Goal: Task Accomplishment & Management: Use online tool/utility

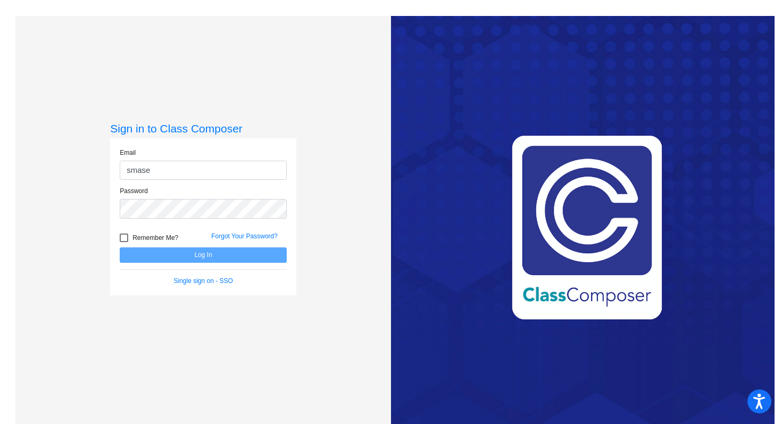
type input "[EMAIL_ADDRESS][DOMAIN_NAME]"
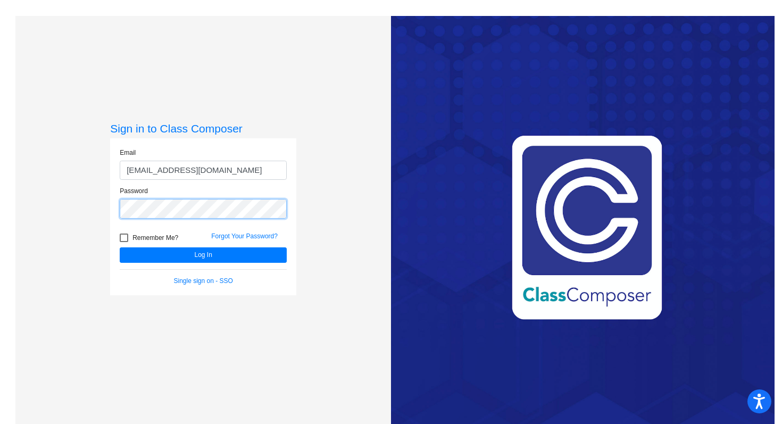
click at [120, 248] on button "Log In" at bounding box center [203, 255] width 167 height 15
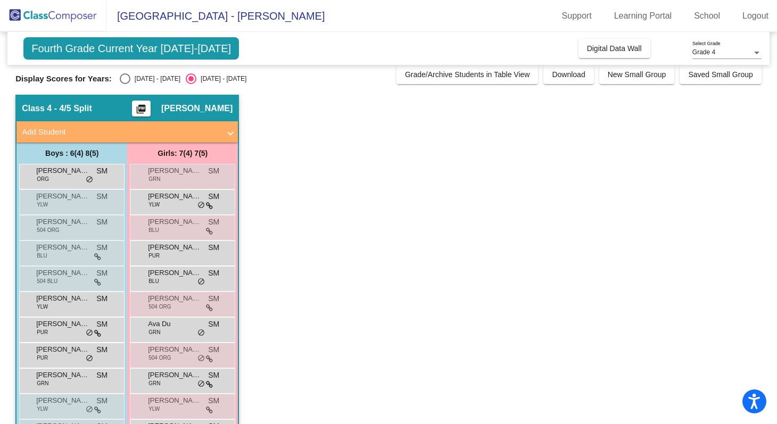
scroll to position [9, 0]
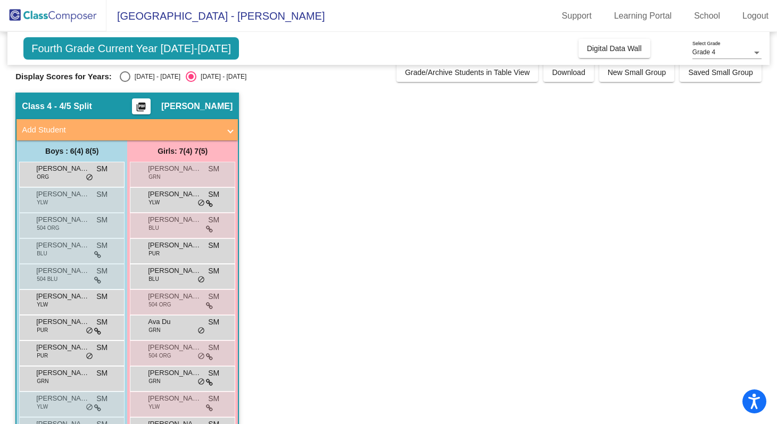
click at [144, 78] on div "[DATE] - [DATE]" at bounding box center [155, 77] width 50 height 10
click at [125, 82] on input "[DATE] - [DATE]" at bounding box center [125, 82] width 1 height 1
radio input "true"
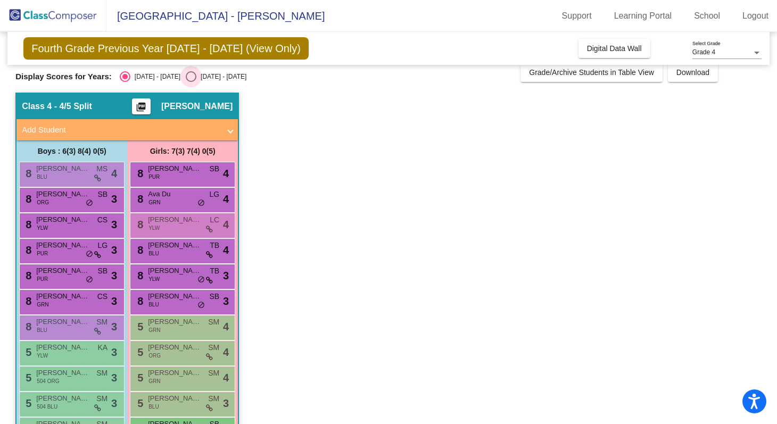
click at [196, 72] on div "[DATE] - [DATE]" at bounding box center [221, 77] width 50 height 10
click at [191, 82] on input "[DATE] - [DATE]" at bounding box center [191, 82] width 1 height 1
radio input "true"
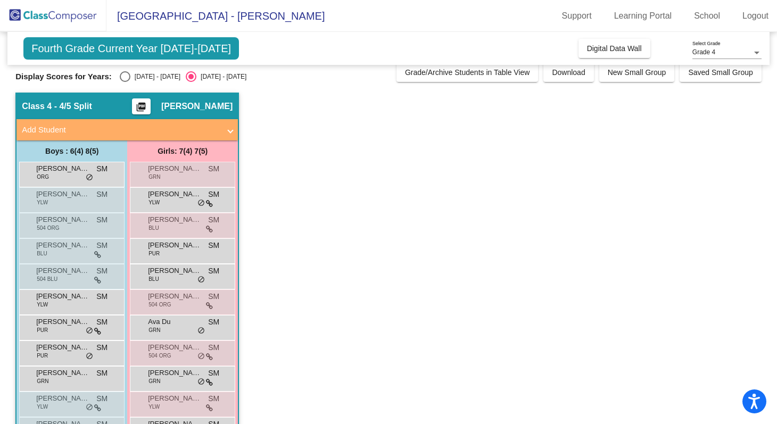
click at [750, 52] on div "Grade 4" at bounding box center [723, 52] width 60 height 7
click at [738, 73] on span "Grade 5" at bounding box center [727, 71] width 69 height 19
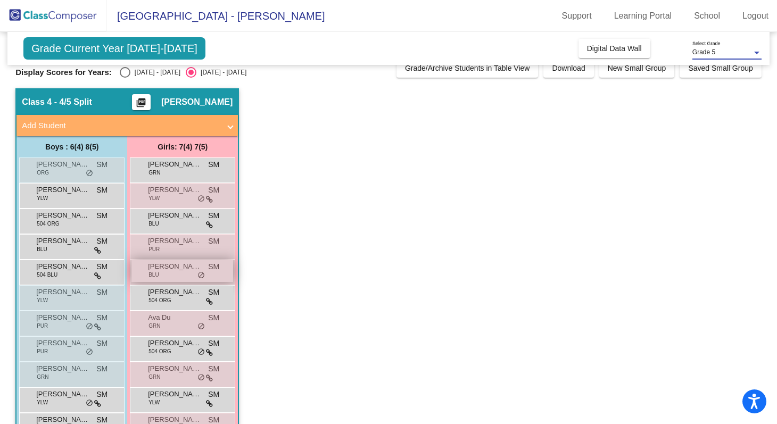
scroll to position [0, 0]
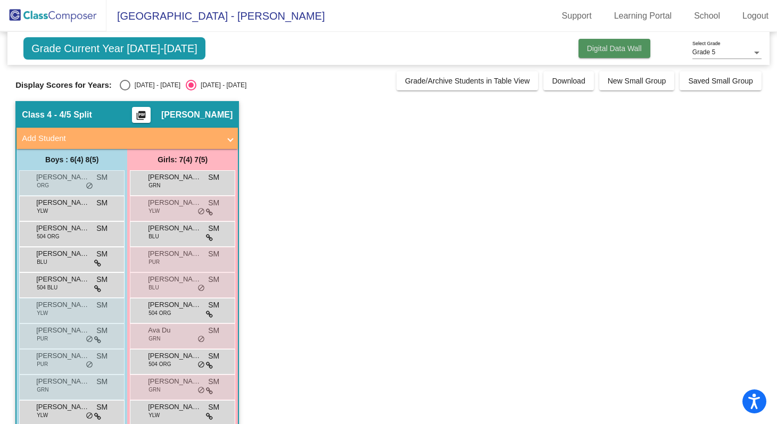
click at [603, 50] on span "Digital Data Wall" at bounding box center [614, 48] width 55 height 9
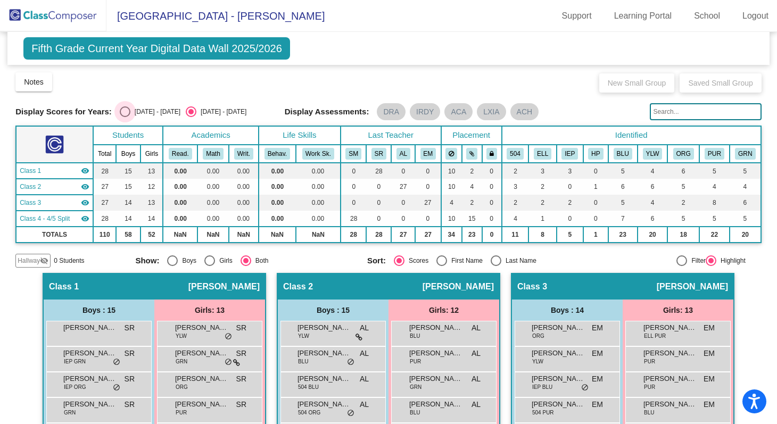
click at [130, 113] on div "[DATE] - [DATE]" at bounding box center [155, 112] width 50 height 10
click at [125, 117] on input "[DATE] - [DATE]" at bounding box center [125, 117] width 1 height 1
radio input "true"
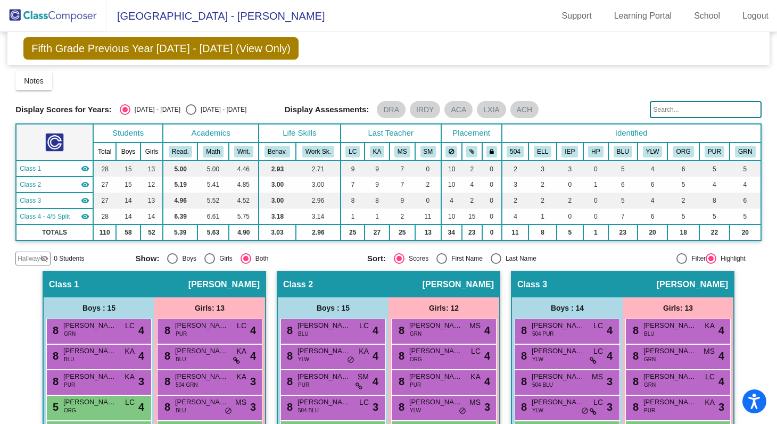
click at [186, 108] on div "Select an option" at bounding box center [191, 109] width 11 height 11
click at [191, 115] on input "[DATE] - [DATE]" at bounding box center [191, 115] width 1 height 1
radio input "true"
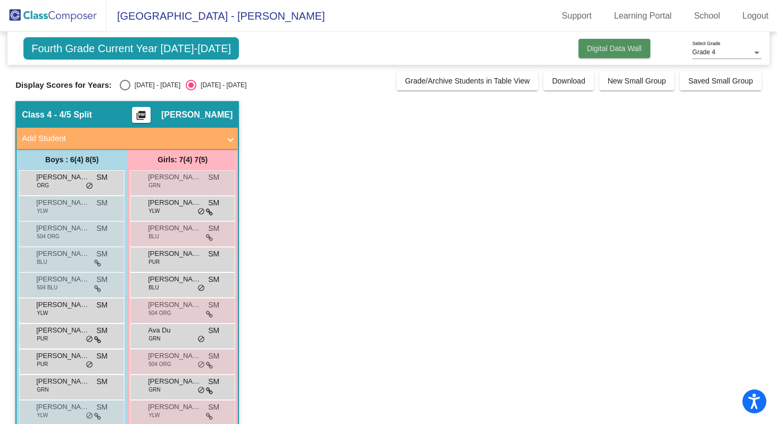
click at [608, 51] on span "Digital Data Wall" at bounding box center [614, 48] width 55 height 9
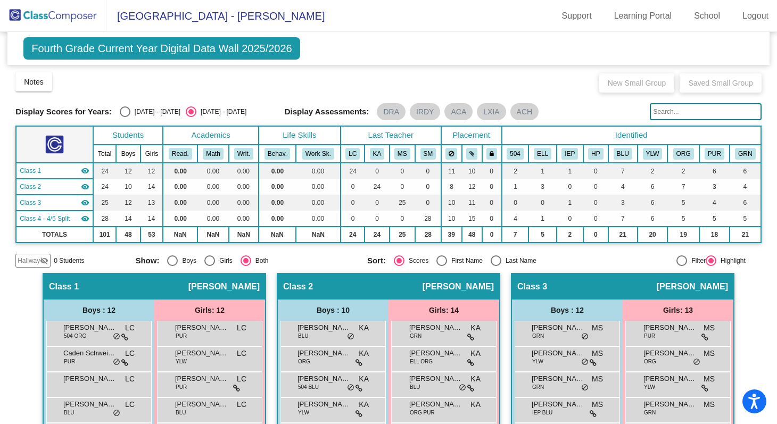
click at [148, 109] on div "[DATE] - [DATE]" at bounding box center [155, 112] width 50 height 10
click at [125, 117] on input "[DATE] - [DATE]" at bounding box center [125, 117] width 1 height 1
radio input "true"
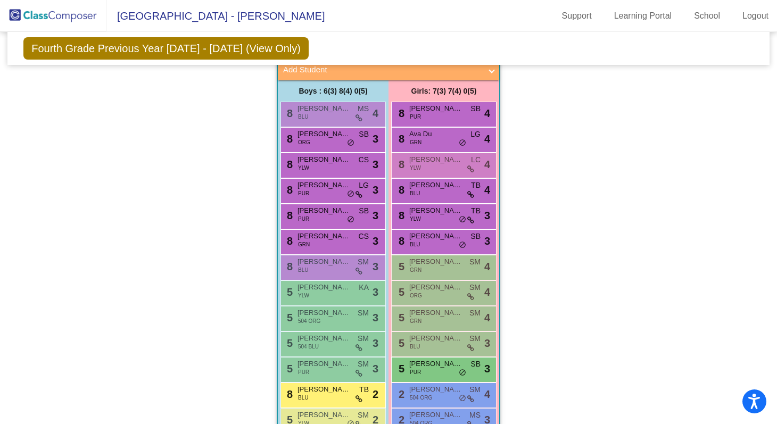
scroll to position [713, 0]
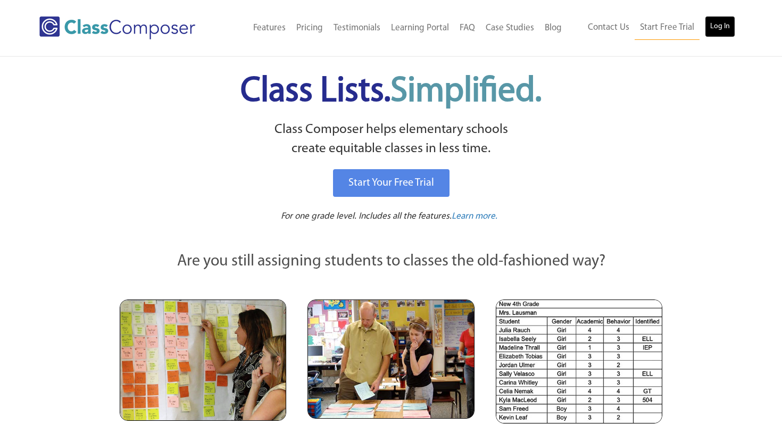
click at [728, 29] on link "Log In" at bounding box center [720, 26] width 30 height 21
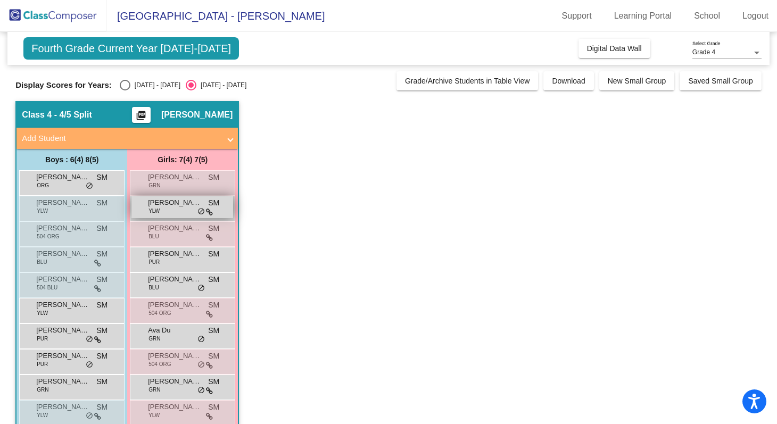
click at [177, 208] on span "[PERSON_NAME]" at bounding box center [174, 202] width 53 height 11
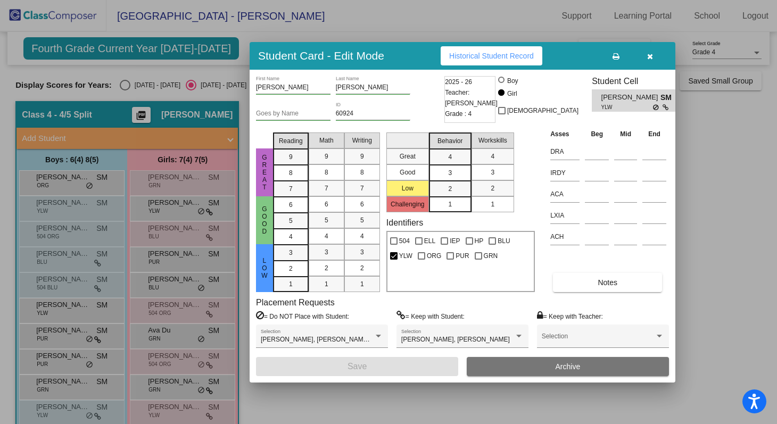
click at [177, 237] on div at bounding box center [388, 212] width 777 height 424
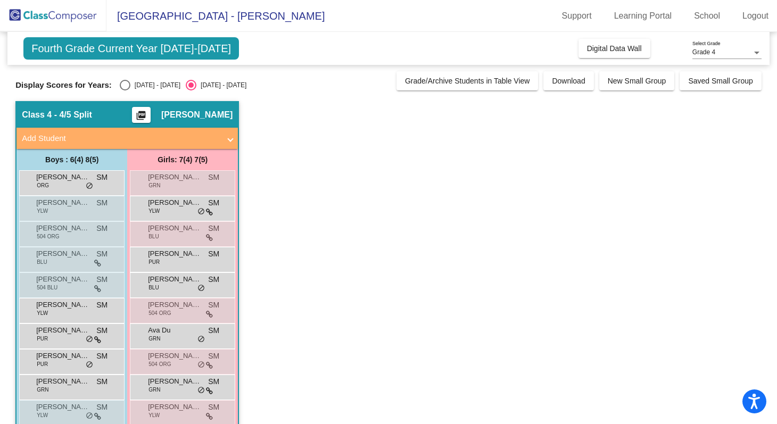
click at [177, 237] on div "Anna Silina BLU SM lock do_not_disturb_alt" at bounding box center [182, 233] width 102 height 22
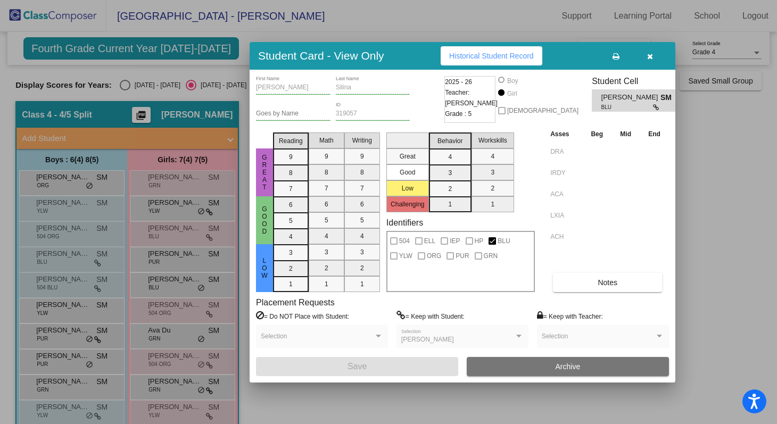
click at [184, 262] on div at bounding box center [388, 212] width 777 height 424
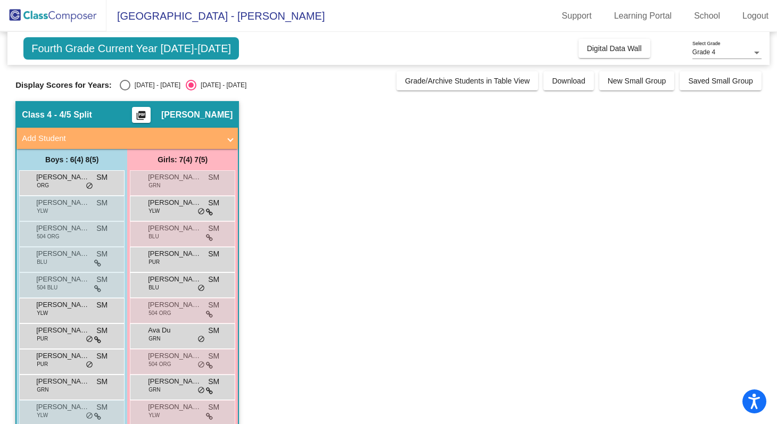
click at [184, 262] on div "Anna Teslenko PUR SM lock do_not_disturb_alt" at bounding box center [182, 259] width 102 height 22
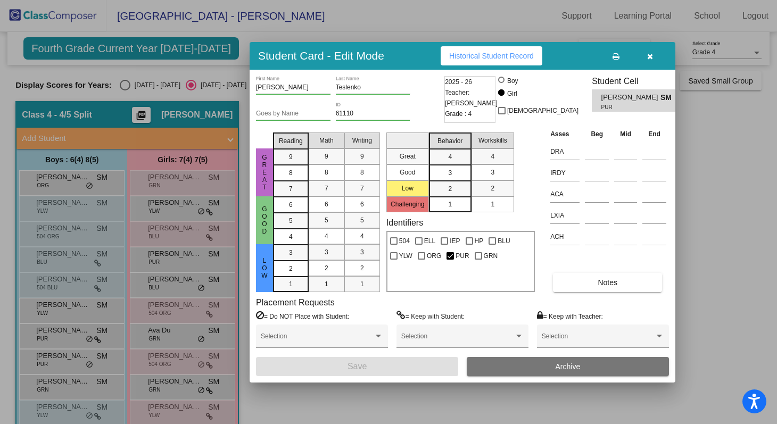
click at [185, 294] on div at bounding box center [388, 212] width 777 height 424
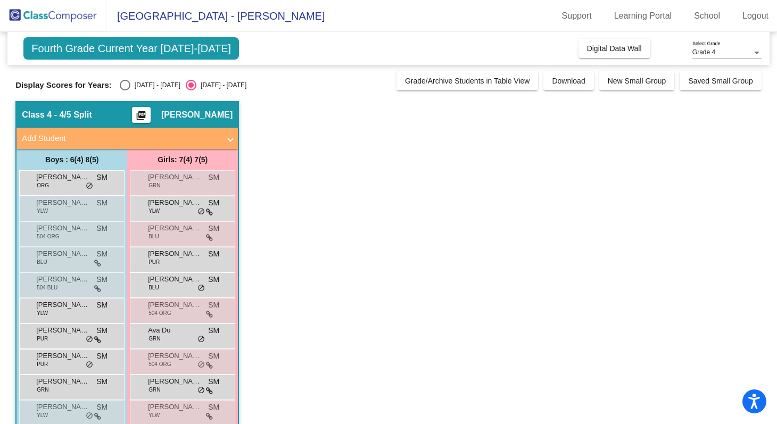
click at [185, 294] on div "Atheera Swaminathan BLU SM lock do_not_disturb_alt" at bounding box center [182, 284] width 102 height 22
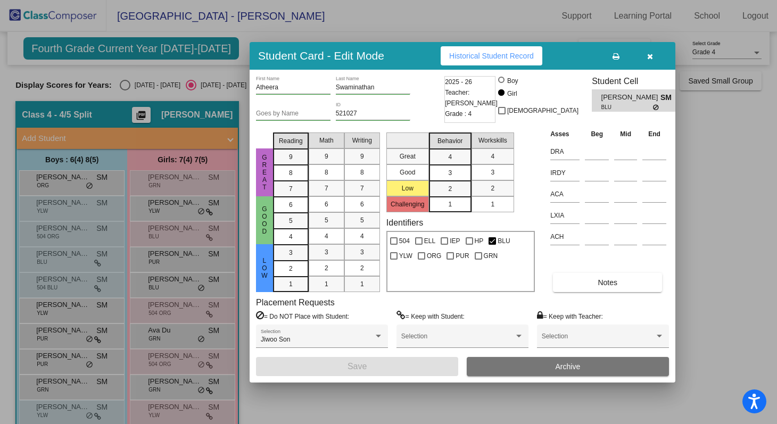
click at [184, 314] on div at bounding box center [388, 212] width 777 height 424
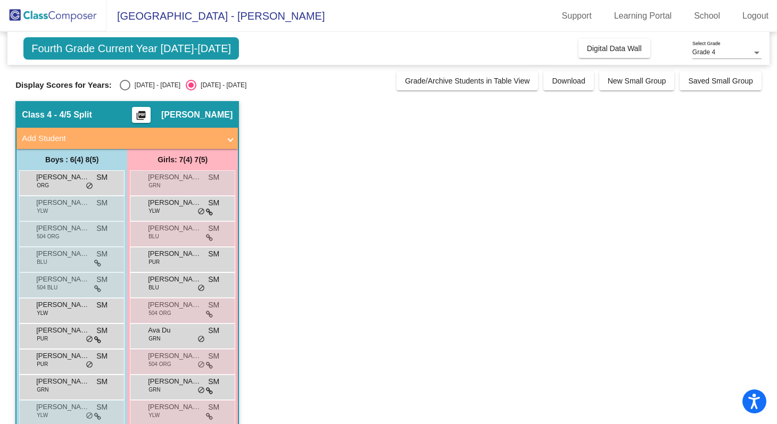
click at [184, 314] on div "Audrey Rudnick 504 ORG SM lock do_not_disturb_alt" at bounding box center [182, 310] width 102 height 22
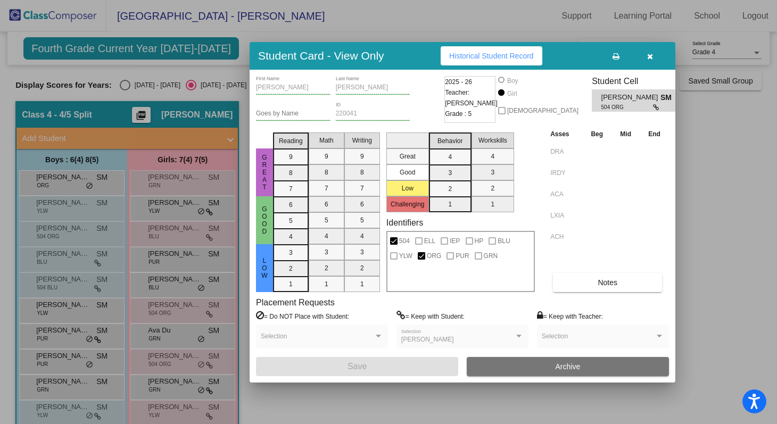
click at [184, 331] on div at bounding box center [388, 212] width 777 height 424
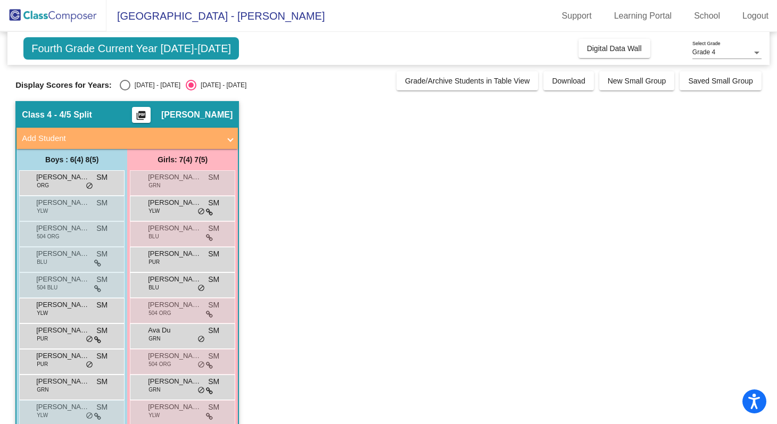
click at [184, 331] on span "Ava Du" at bounding box center [174, 330] width 53 height 11
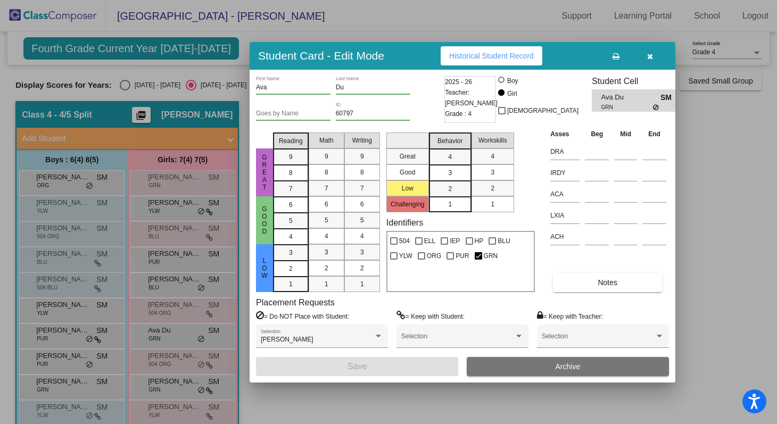
click at [180, 361] on div at bounding box center [388, 212] width 777 height 424
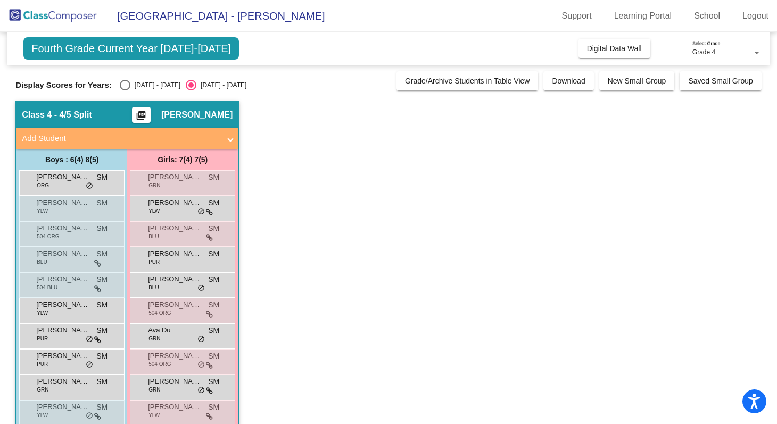
click at [180, 361] on span "[PERSON_NAME]" at bounding box center [174, 356] width 53 height 11
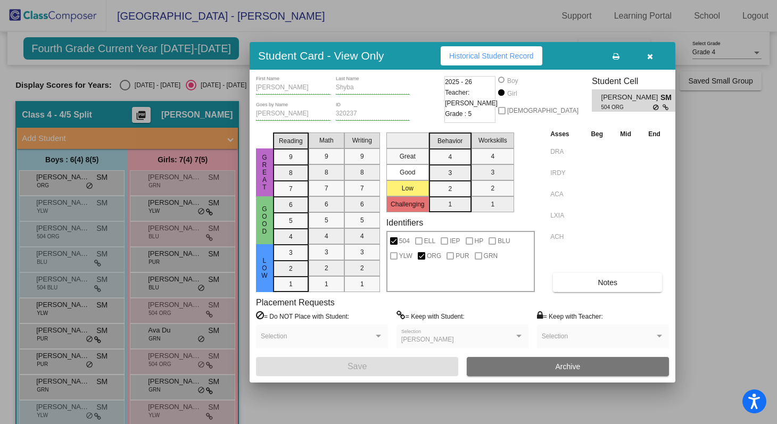
click at [181, 384] on div at bounding box center [388, 212] width 777 height 424
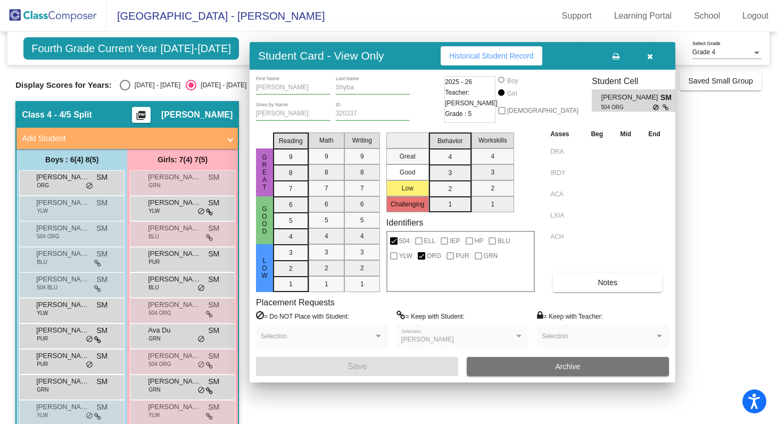
click at [181, 384] on span "[PERSON_NAME]" at bounding box center [174, 381] width 53 height 11
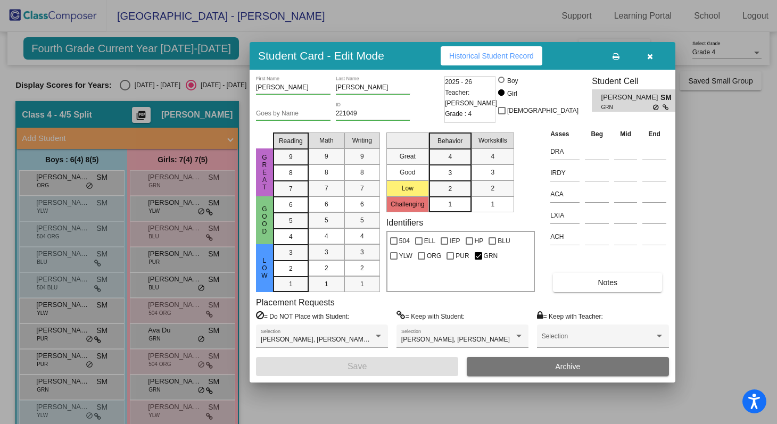
click at [179, 416] on div at bounding box center [388, 212] width 777 height 424
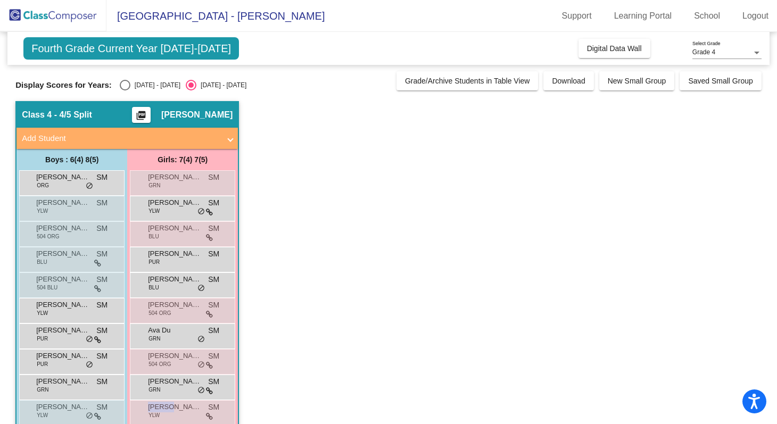
click at [179, 416] on div "Melody Quan YLW SM lock do_not_disturb_alt" at bounding box center [182, 412] width 102 height 22
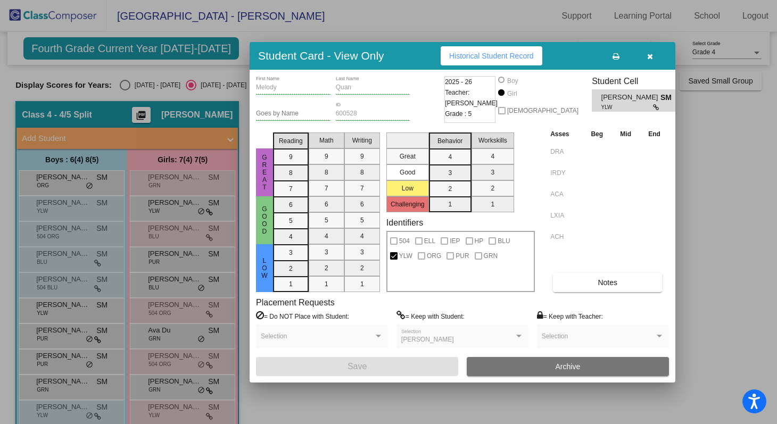
click at [100, 185] on div at bounding box center [388, 212] width 777 height 424
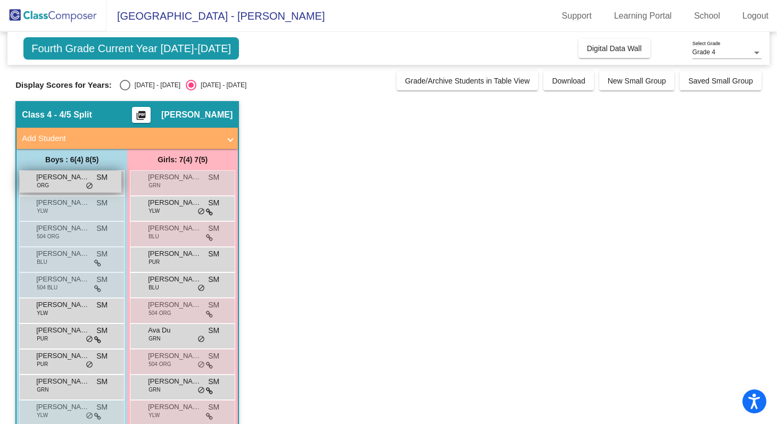
click at [100, 185] on div "Alexander Aksyonov ORG SM lock do_not_disturb_alt" at bounding box center [71, 182] width 102 height 22
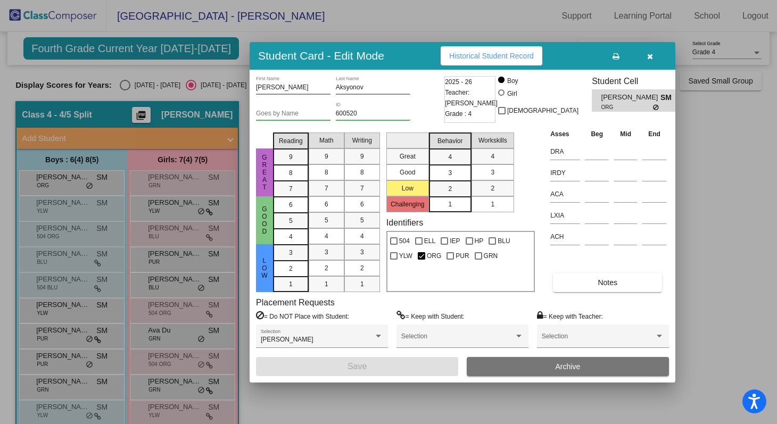
click at [95, 210] on div at bounding box center [388, 212] width 777 height 424
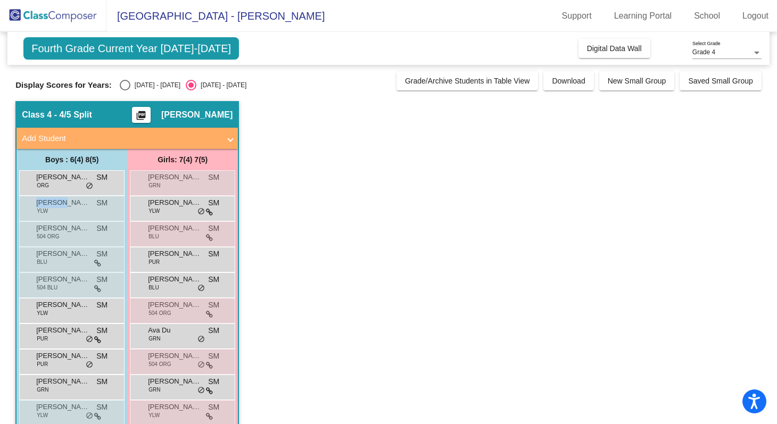
click at [95, 210] on div "Bennett Hrynkiewicz YLW SM lock do_not_disturb_alt" at bounding box center [71, 207] width 102 height 22
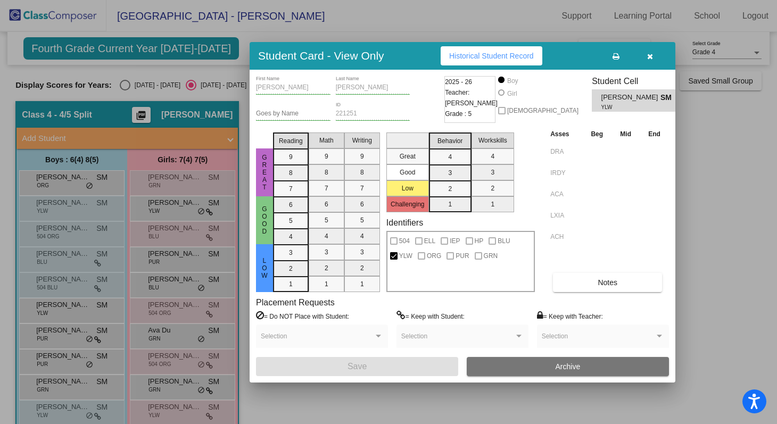
click at [91, 237] on div at bounding box center [388, 212] width 777 height 424
click at [91, 237] on div "Bentley Schroeder 504 ORG SM lock do_not_disturb_alt" at bounding box center [71, 233] width 102 height 22
click at [87, 257] on div at bounding box center [388, 212] width 777 height 424
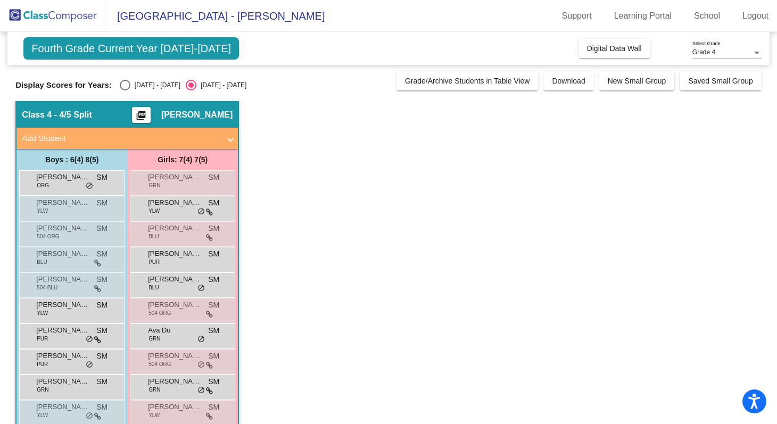
click at [87, 257] on span "[PERSON_NAME]" at bounding box center [62, 254] width 53 height 11
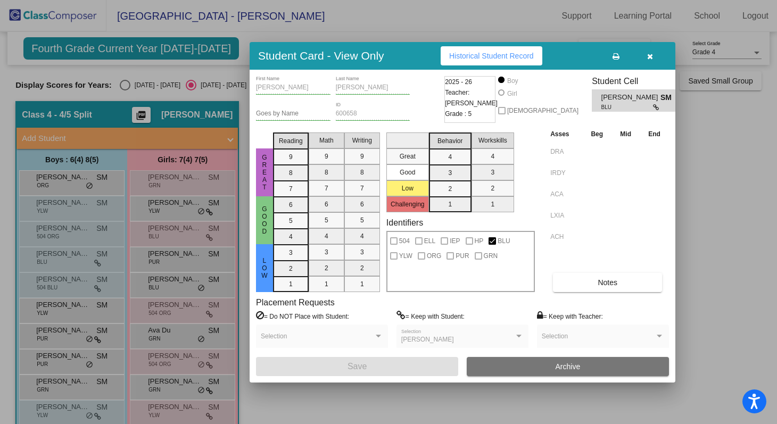
click at [85, 282] on div at bounding box center [388, 212] width 777 height 424
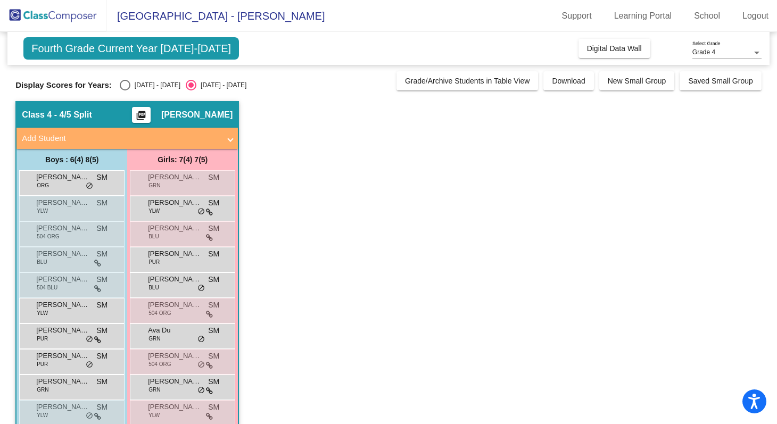
click at [85, 282] on span "[PERSON_NAME]" at bounding box center [62, 279] width 53 height 11
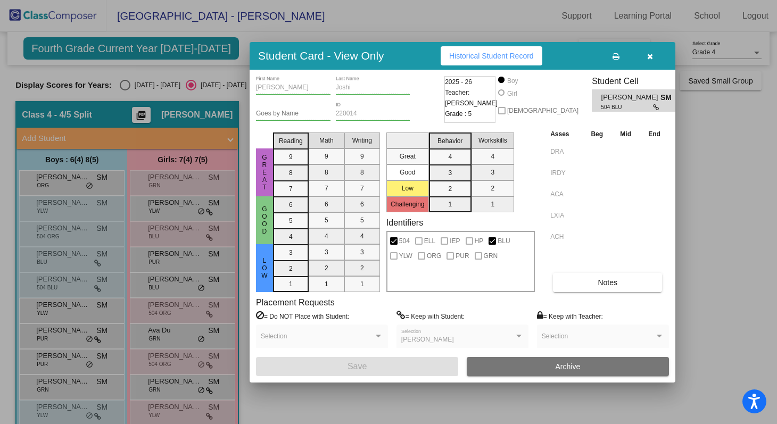
click at [84, 304] on div at bounding box center [388, 212] width 777 height 424
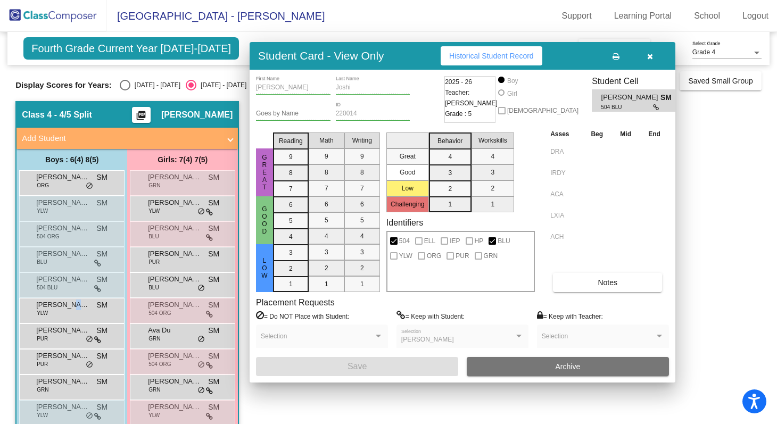
click at [84, 304] on span "[PERSON_NAME]" at bounding box center [62, 305] width 53 height 11
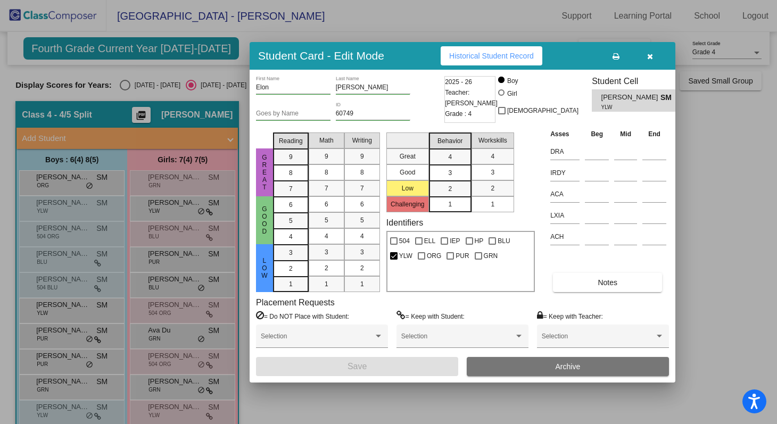
click at [83, 334] on div at bounding box center [388, 212] width 777 height 424
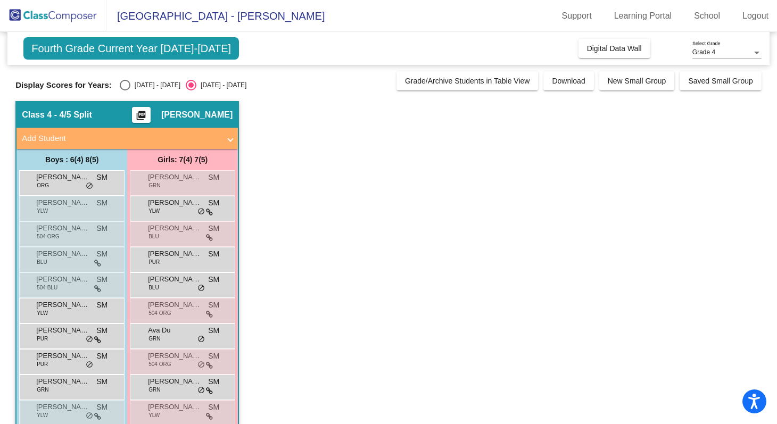
click at [83, 334] on span "[PERSON_NAME]" at bounding box center [62, 330] width 53 height 11
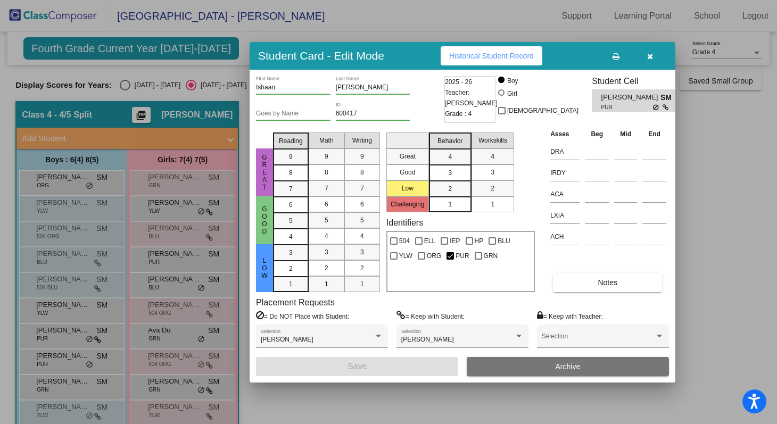
click at [76, 364] on div at bounding box center [388, 212] width 777 height 424
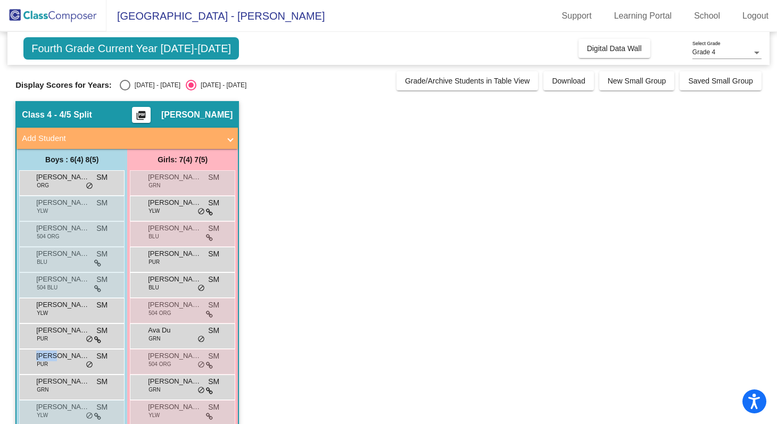
click at [76, 364] on div "Jacob May PUR SM lock do_not_disturb_alt" at bounding box center [71, 361] width 102 height 22
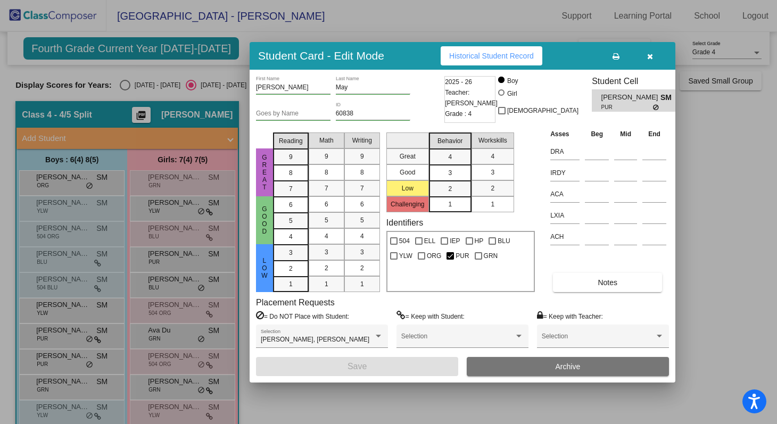
click at [72, 386] on div at bounding box center [388, 212] width 777 height 424
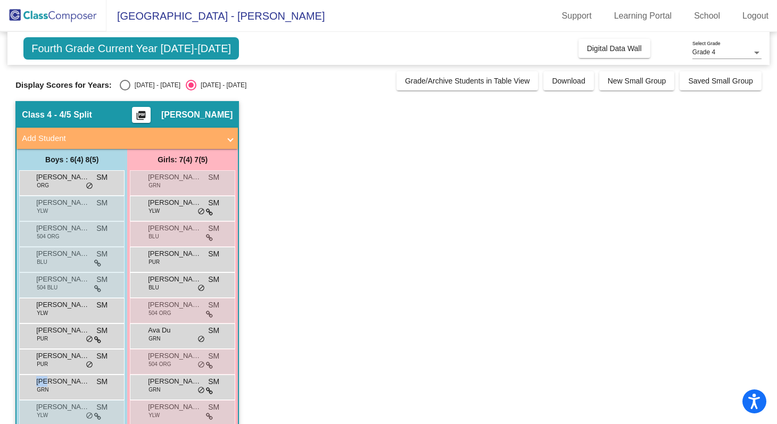
click at [72, 386] on div "Kai Bisht GRN SM lock do_not_disturb_alt" at bounding box center [71, 386] width 102 height 22
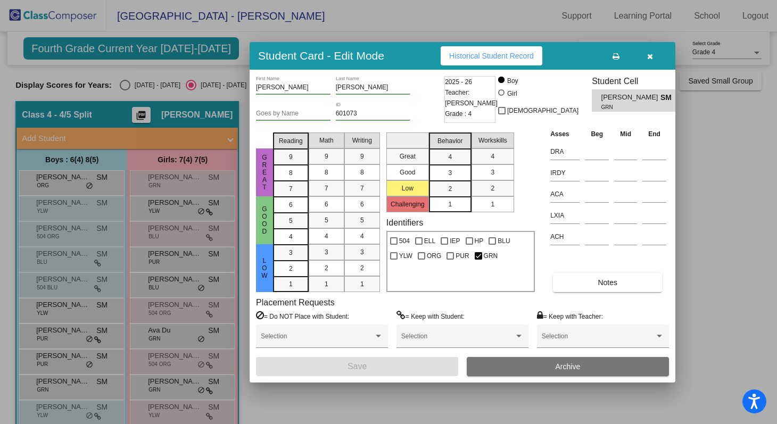
click at [72, 409] on div at bounding box center [388, 212] width 777 height 424
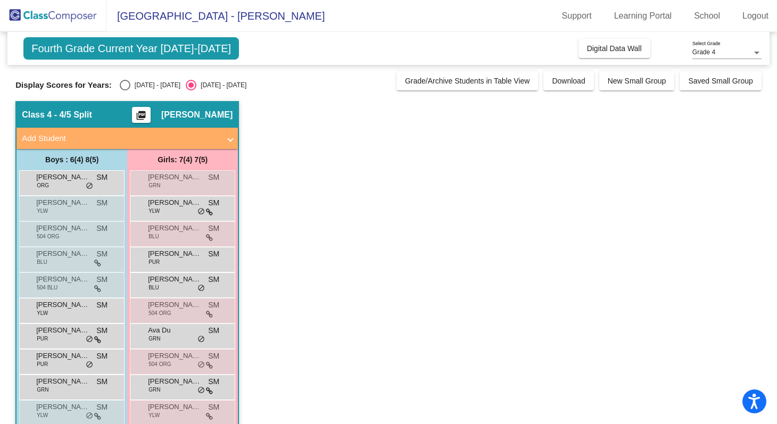
click at [72, 409] on span "[PERSON_NAME]" at bounding box center [62, 407] width 53 height 11
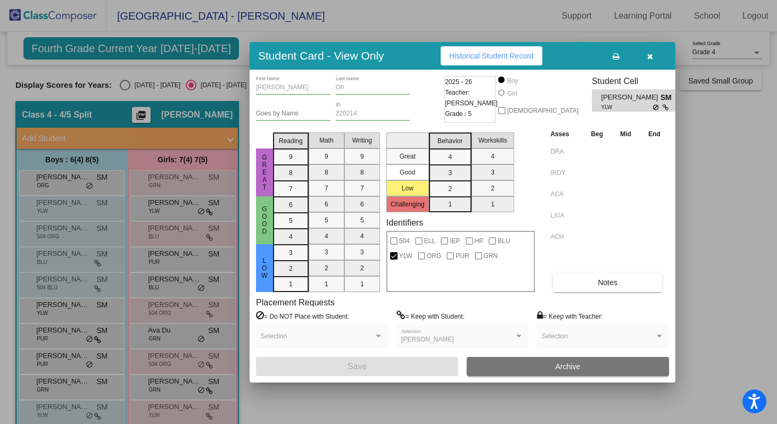
click at [652, 53] on icon "button" at bounding box center [650, 56] width 6 height 7
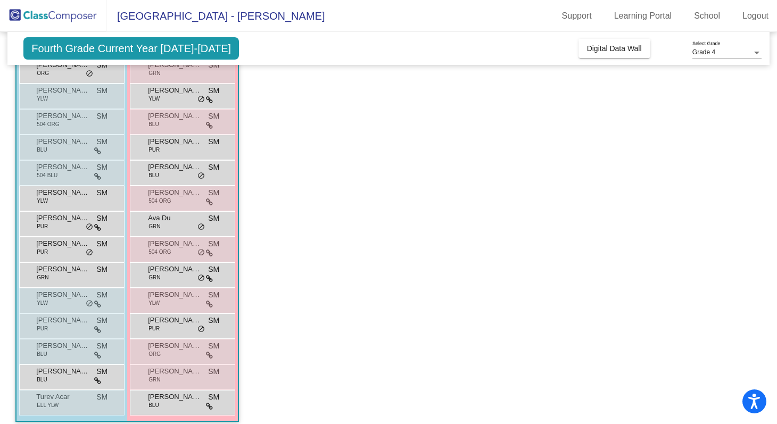
scroll to position [121, 0]
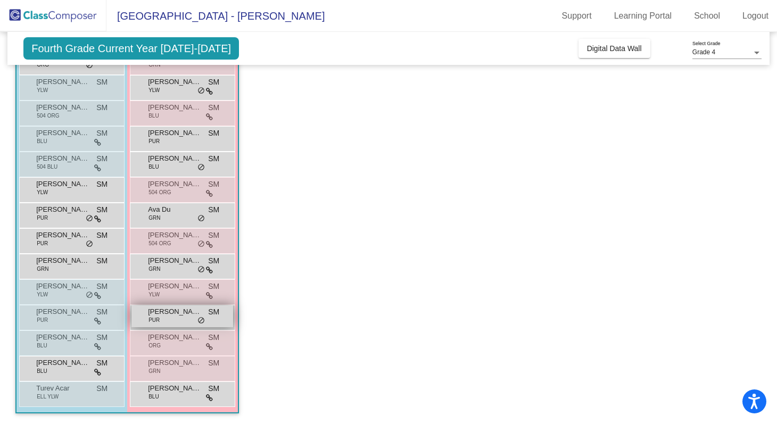
click at [180, 319] on div "Naomi Oren-Hassin PUR SM lock do_not_disturb_alt" at bounding box center [182, 317] width 102 height 22
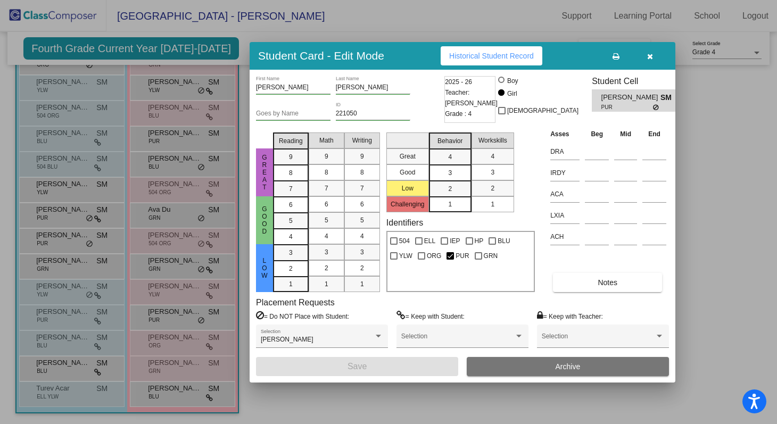
click at [114, 317] on div at bounding box center [388, 212] width 777 height 424
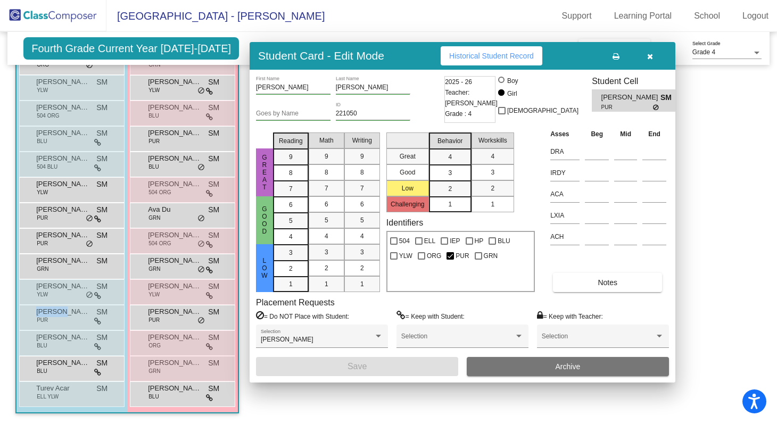
click at [114, 317] on div "Philipp Papadin PUR SM lock do_not_disturb_alt" at bounding box center [71, 317] width 102 height 22
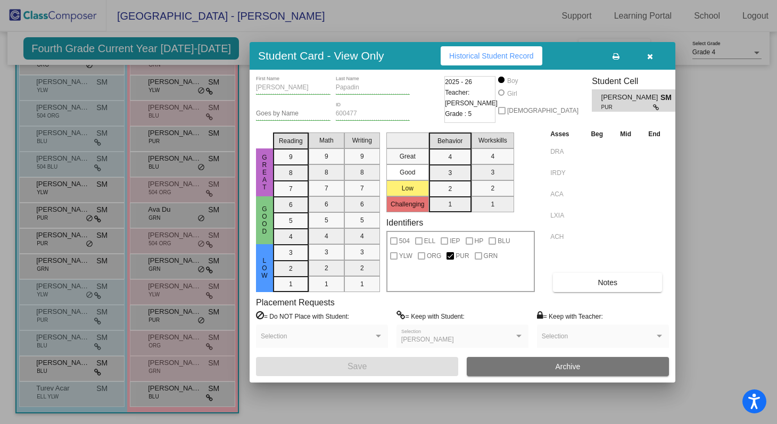
click at [98, 349] on div at bounding box center [388, 212] width 777 height 424
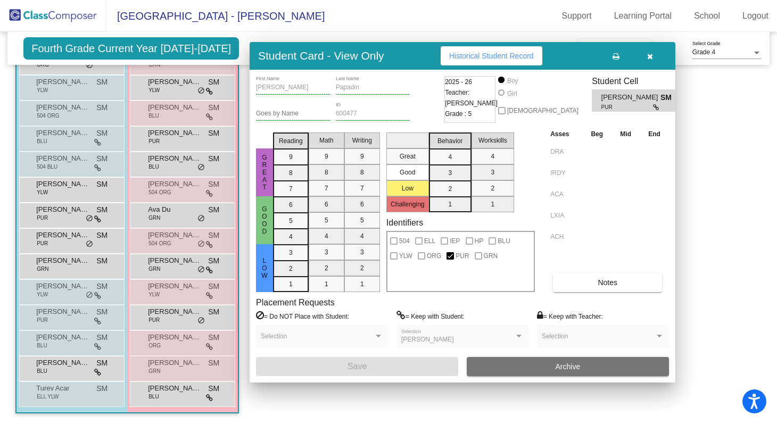
click at [98, 349] on icon at bounding box center [97, 346] width 7 height 7
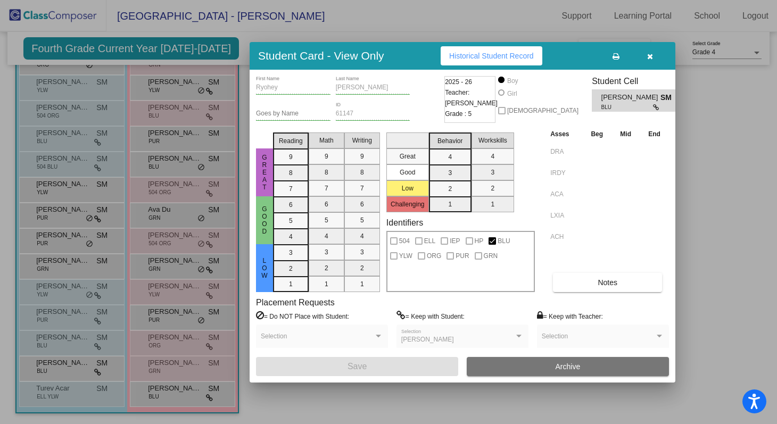
click at [158, 351] on div at bounding box center [388, 212] width 777 height 424
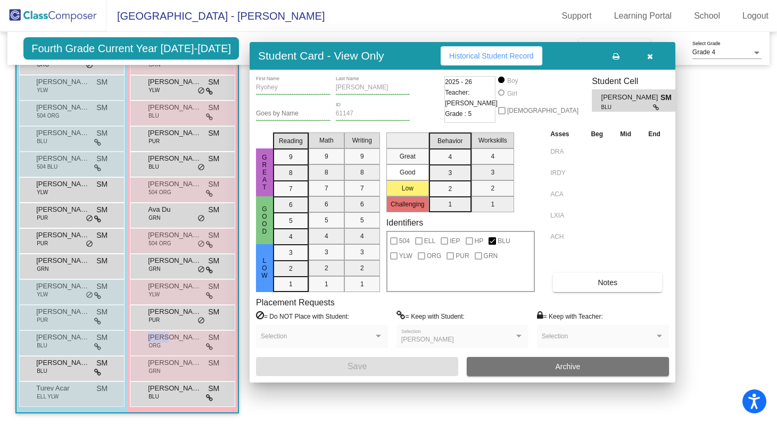
click at [158, 351] on div "Olive Hutchison ORG SM lock do_not_disturb_alt" at bounding box center [182, 342] width 102 height 22
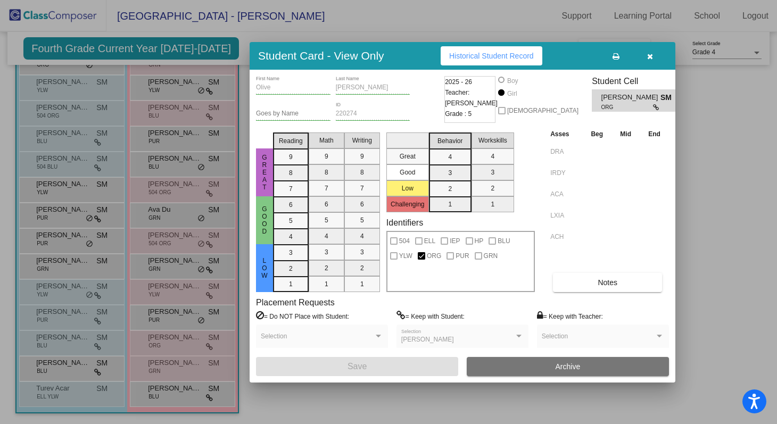
click at [161, 369] on div at bounding box center [388, 212] width 777 height 424
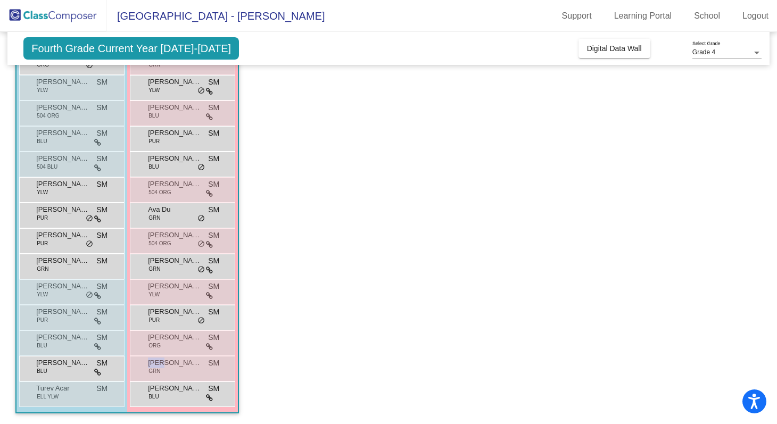
click at [161, 369] on div "Sara Raza GRN SM lock do_not_disturb_alt" at bounding box center [182, 368] width 102 height 22
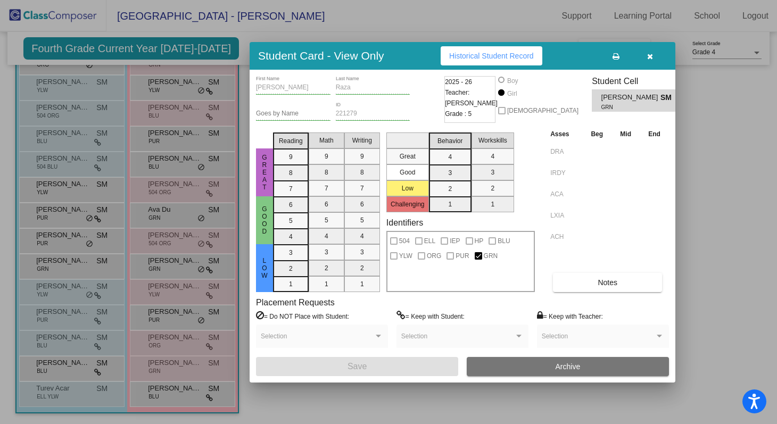
click at [106, 375] on div at bounding box center [388, 212] width 777 height 424
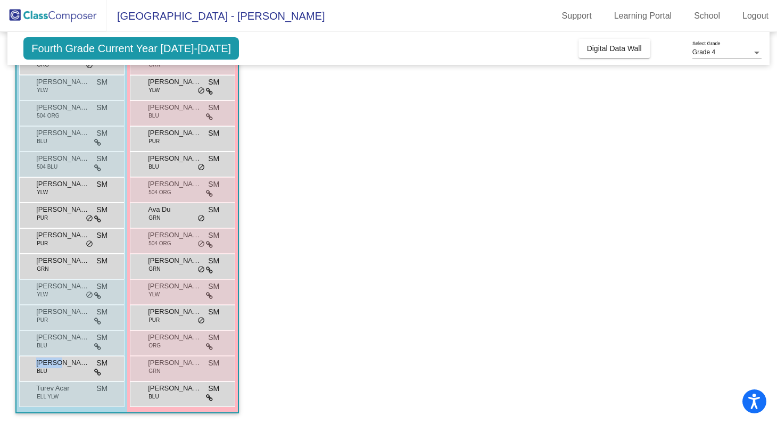
click at [106, 375] on div "Samuel Suvorov BLU SM lock do_not_disturb_alt" at bounding box center [71, 368] width 102 height 22
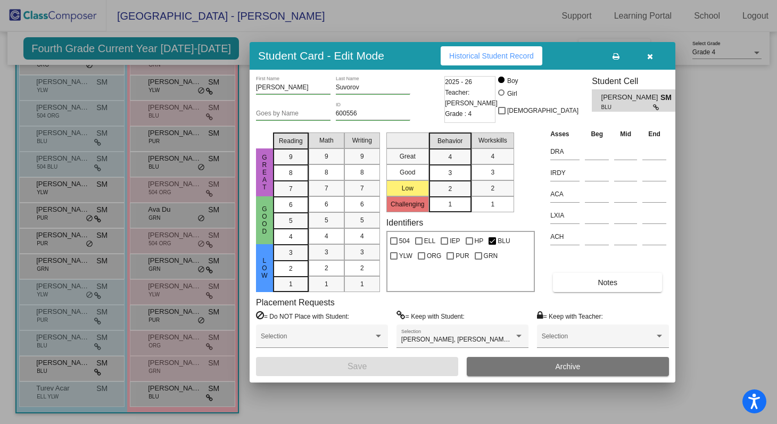
click at [101, 393] on div at bounding box center [388, 212] width 777 height 424
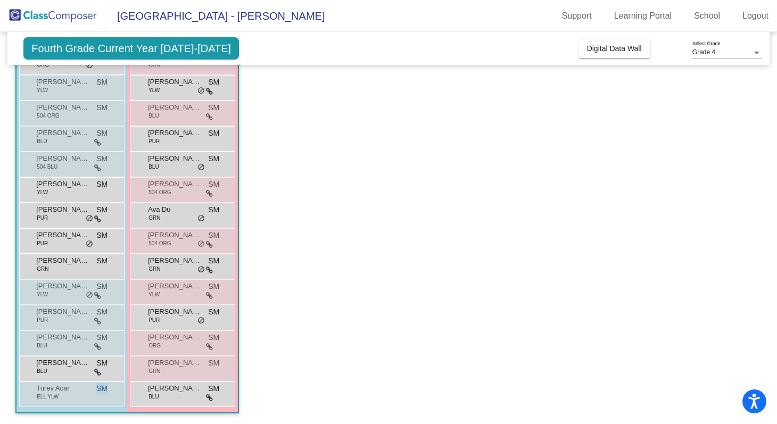
click at [101, 393] on span "SM" at bounding box center [101, 388] width 11 height 11
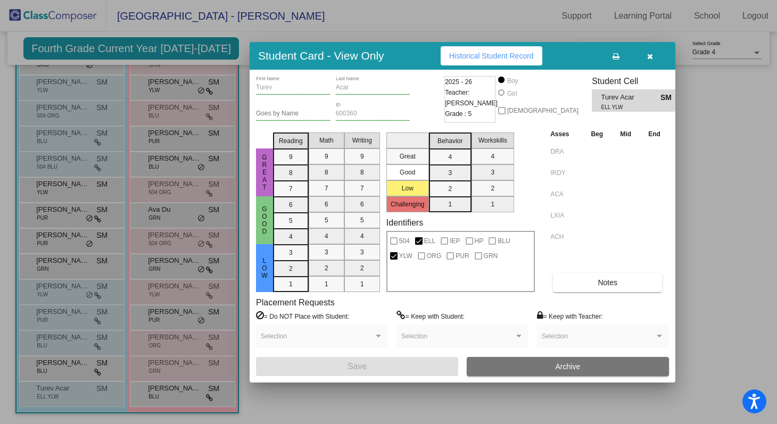
click at [151, 394] on div at bounding box center [388, 212] width 777 height 424
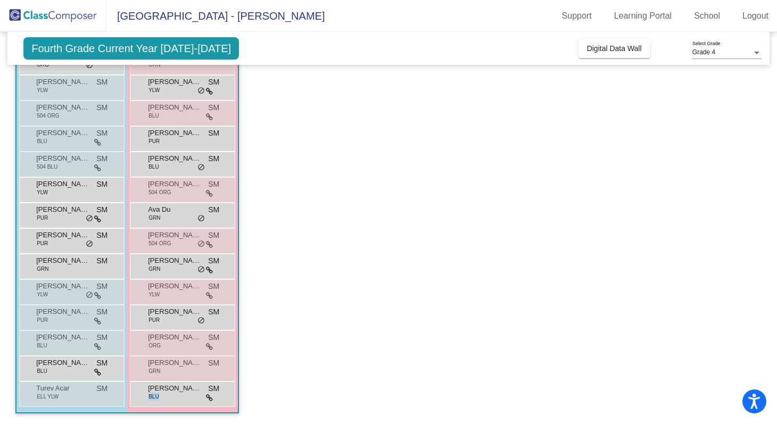
click at [151, 394] on span "BLU" at bounding box center [154, 397] width 10 height 8
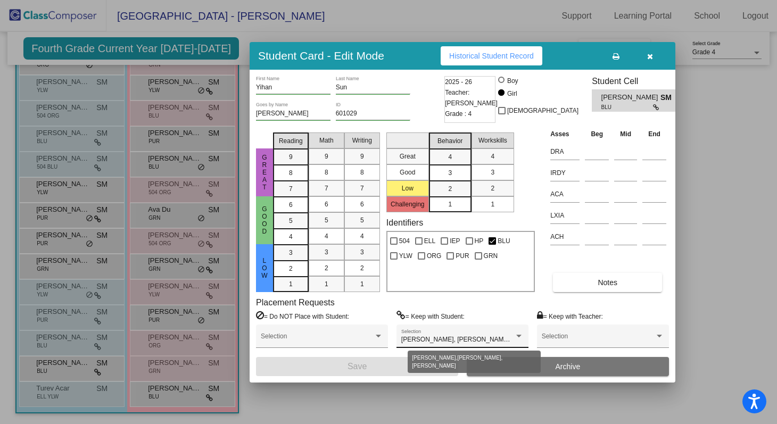
click at [521, 336] on div at bounding box center [518, 336] width 5 height 3
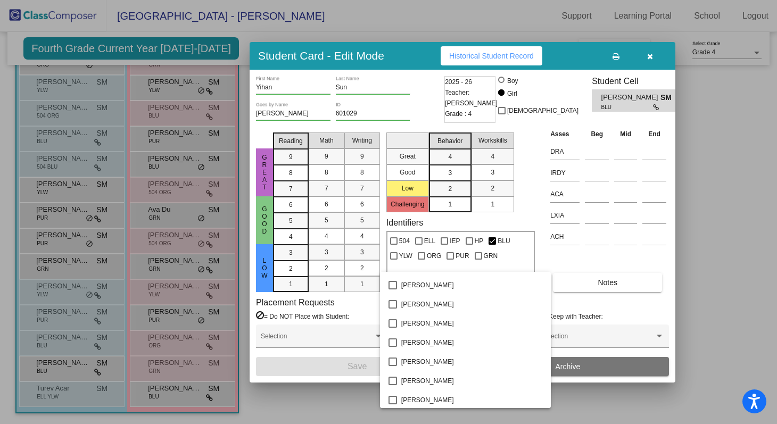
scroll to position [1006, 0]
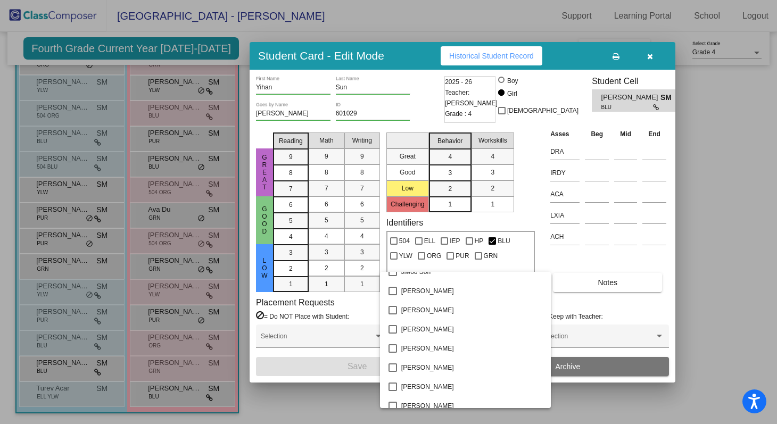
click at [699, 291] on div at bounding box center [388, 212] width 777 height 424
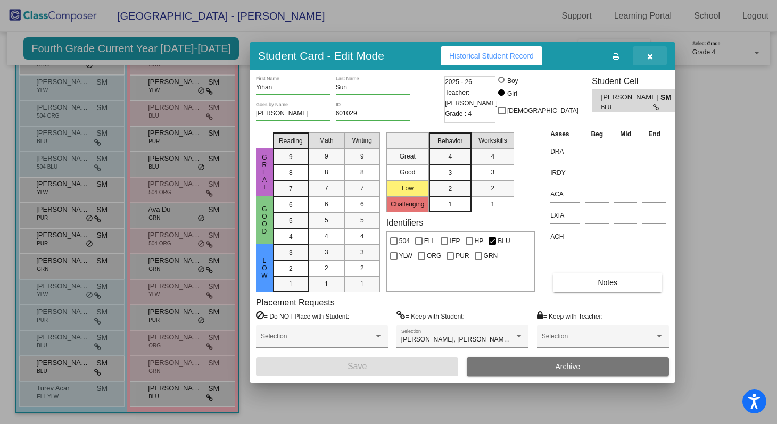
click at [646, 55] on button "button" at bounding box center [650, 55] width 34 height 19
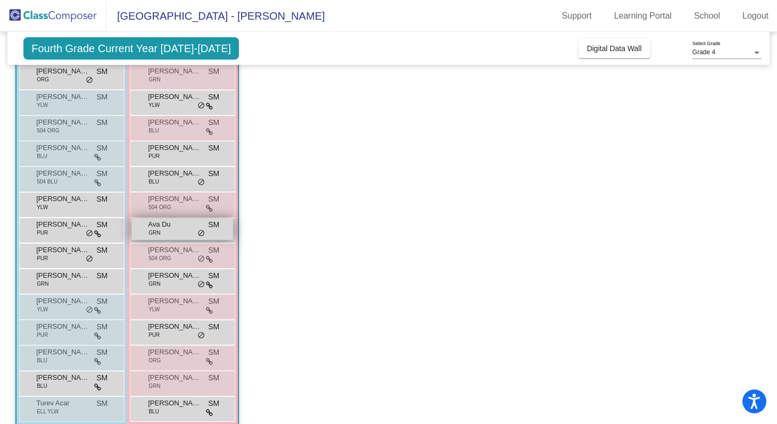
scroll to position [121, 0]
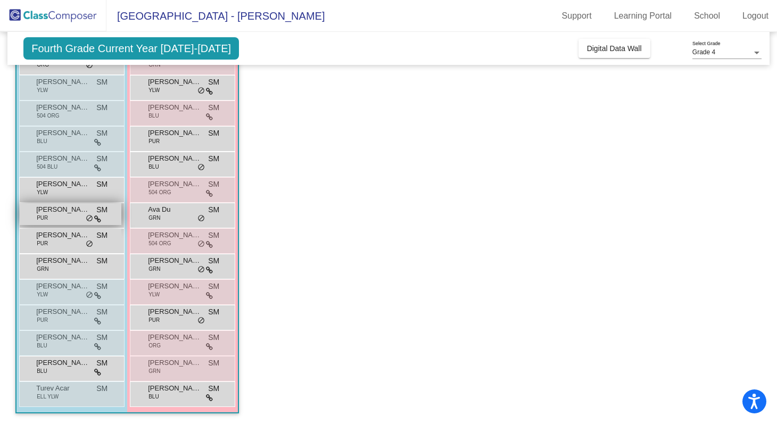
click at [85, 209] on span "[PERSON_NAME]" at bounding box center [62, 209] width 53 height 11
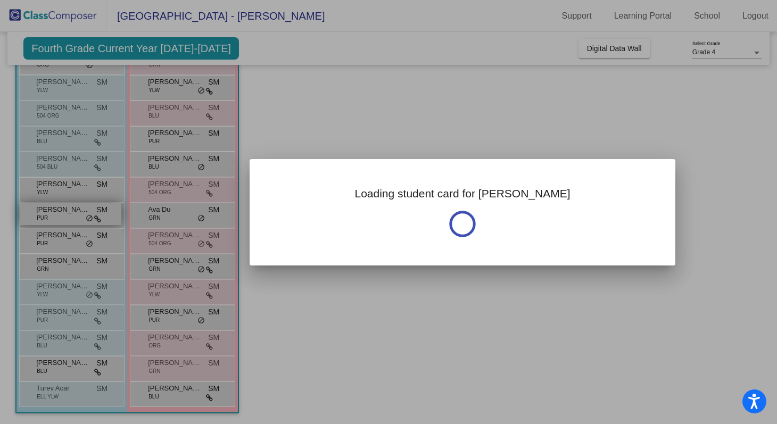
click at [85, 209] on div at bounding box center [388, 212] width 777 height 424
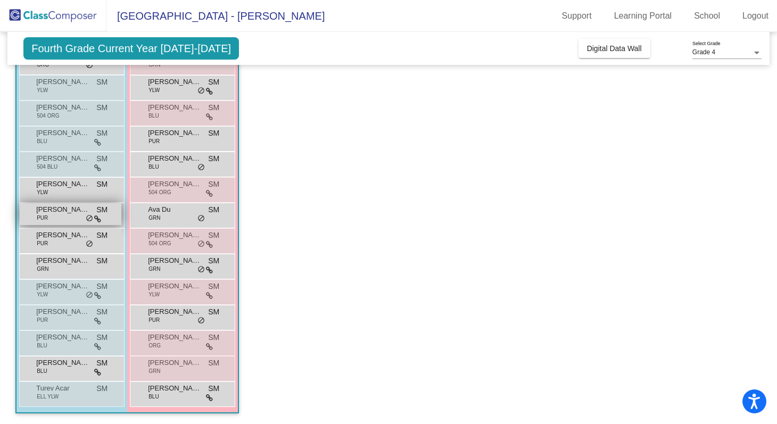
click at [85, 209] on span "[PERSON_NAME]" at bounding box center [62, 209] width 53 height 11
